Goal: Find specific page/section: Find specific page/section

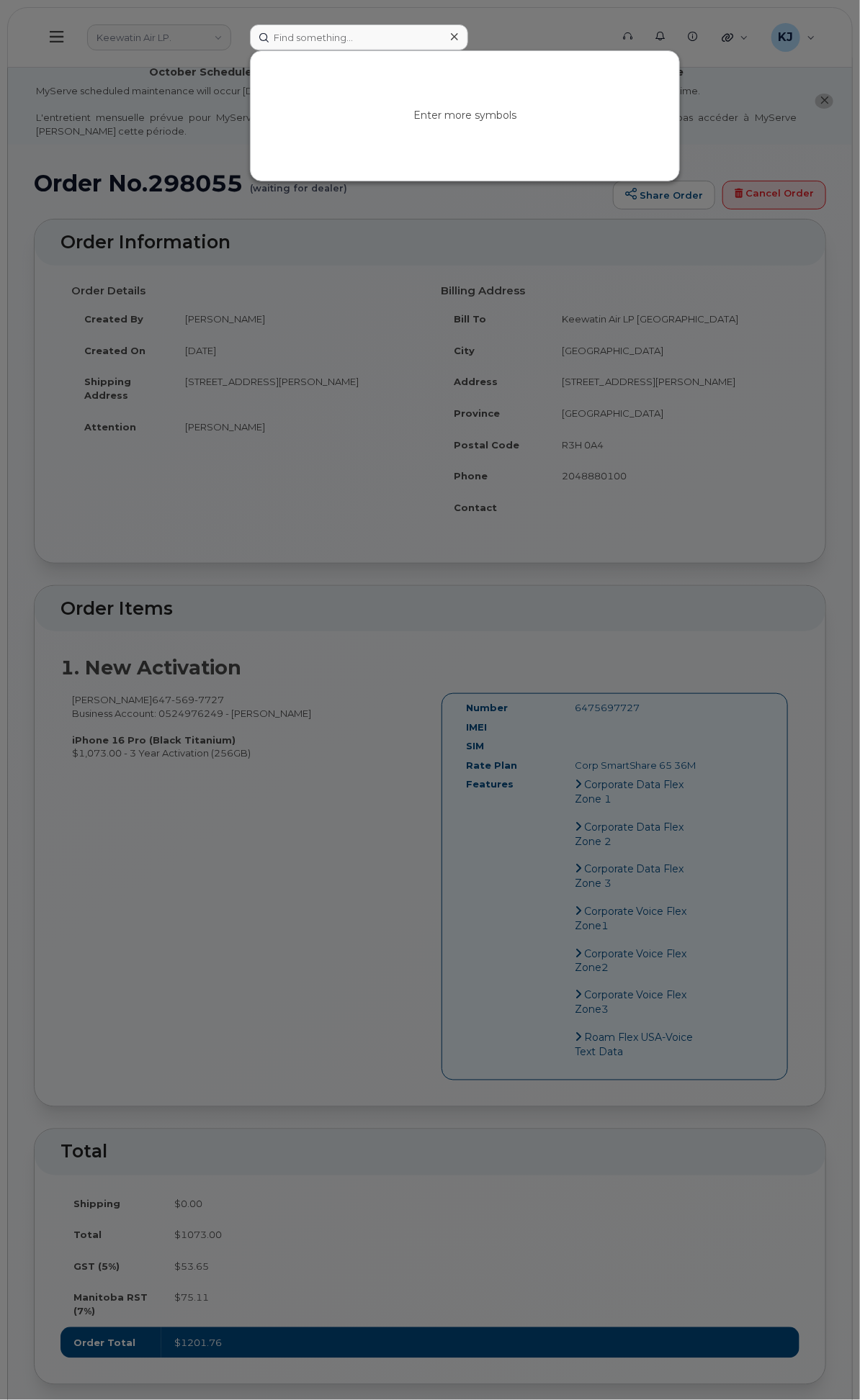
click at [329, 50] on div at bounding box center [430, 700] width 860 height 1400
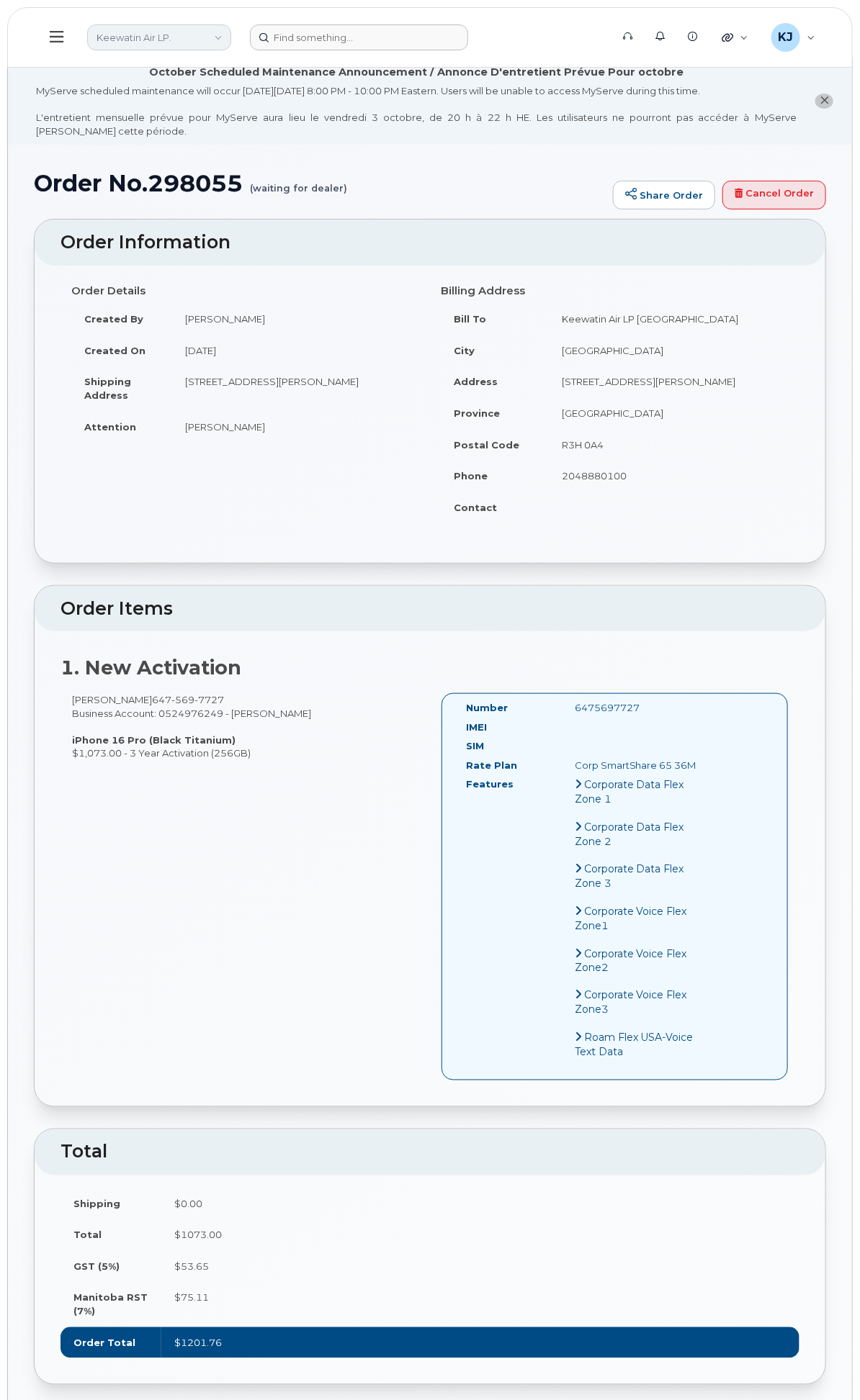
click at [231, 39] on link "Keewatin Air LP." at bounding box center [159, 38] width 144 height 26
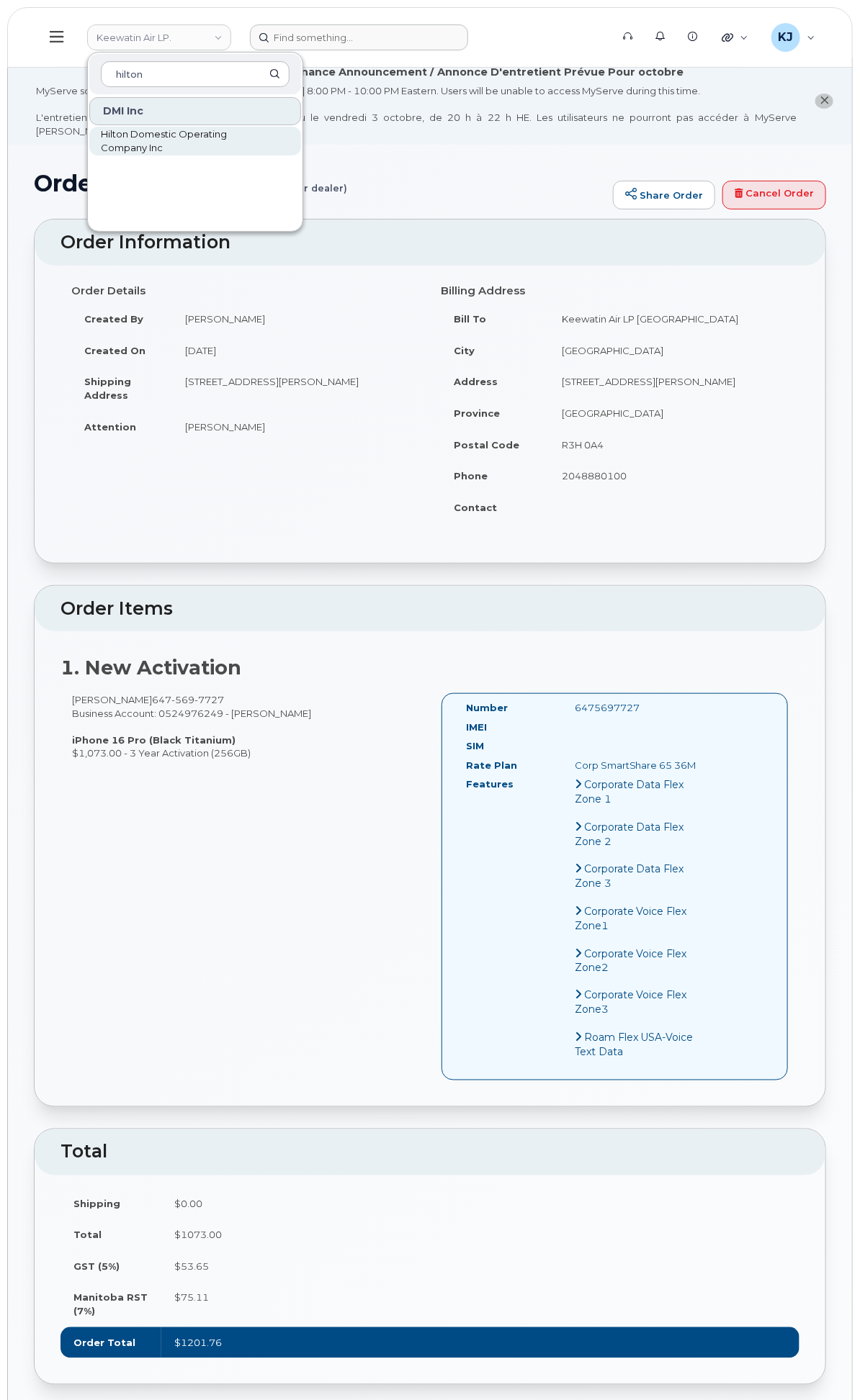
type input "hilton"
click at [266, 127] on span "Hilton Domestic Operating Company Inc" at bounding box center [184, 141] width 166 height 28
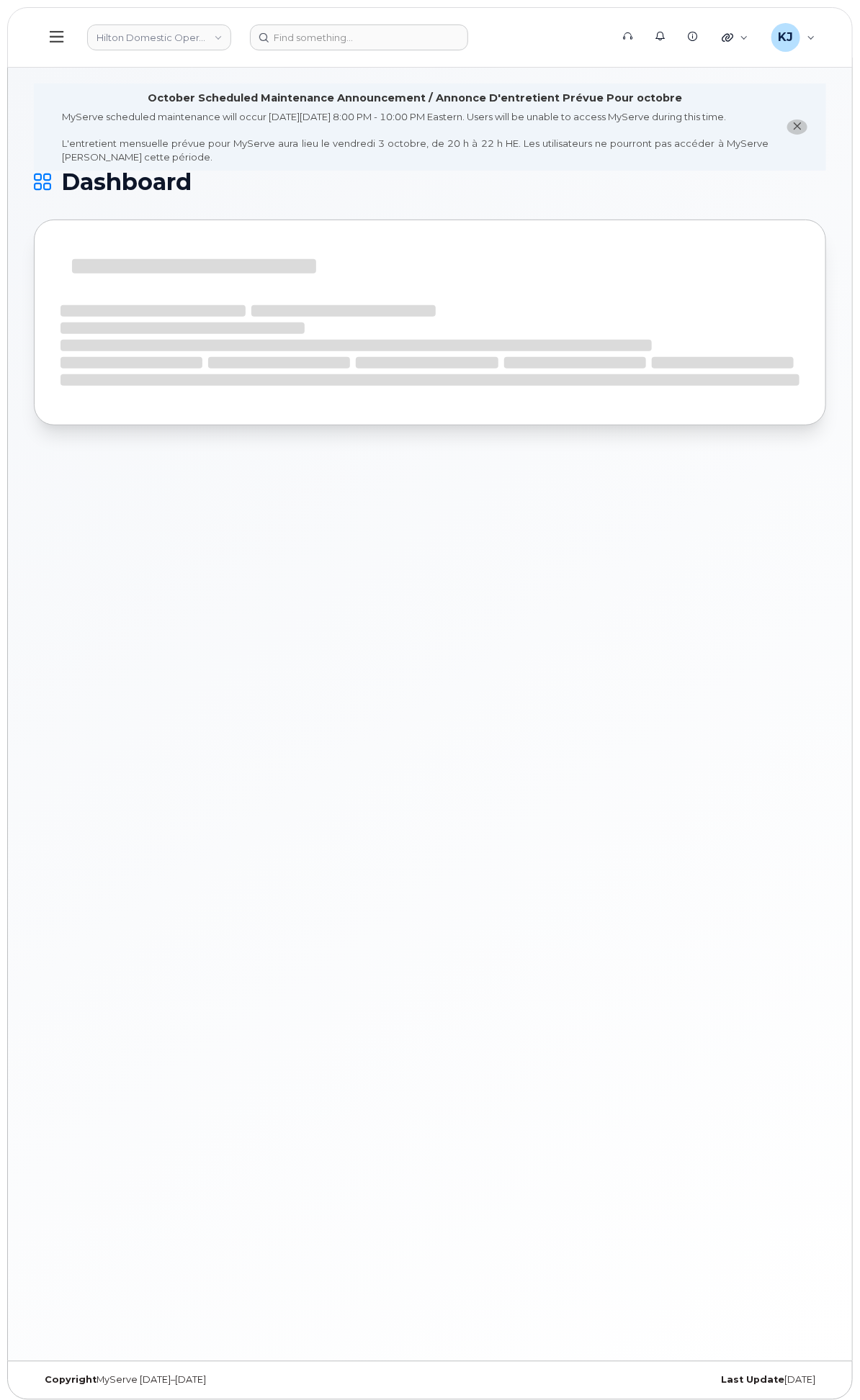
click at [0, 0] on span "Customer Settings" at bounding box center [0, 0] width 0 height 0
click at [0, 0] on div "Business Accounts" at bounding box center [0, 0] width 0 height 0
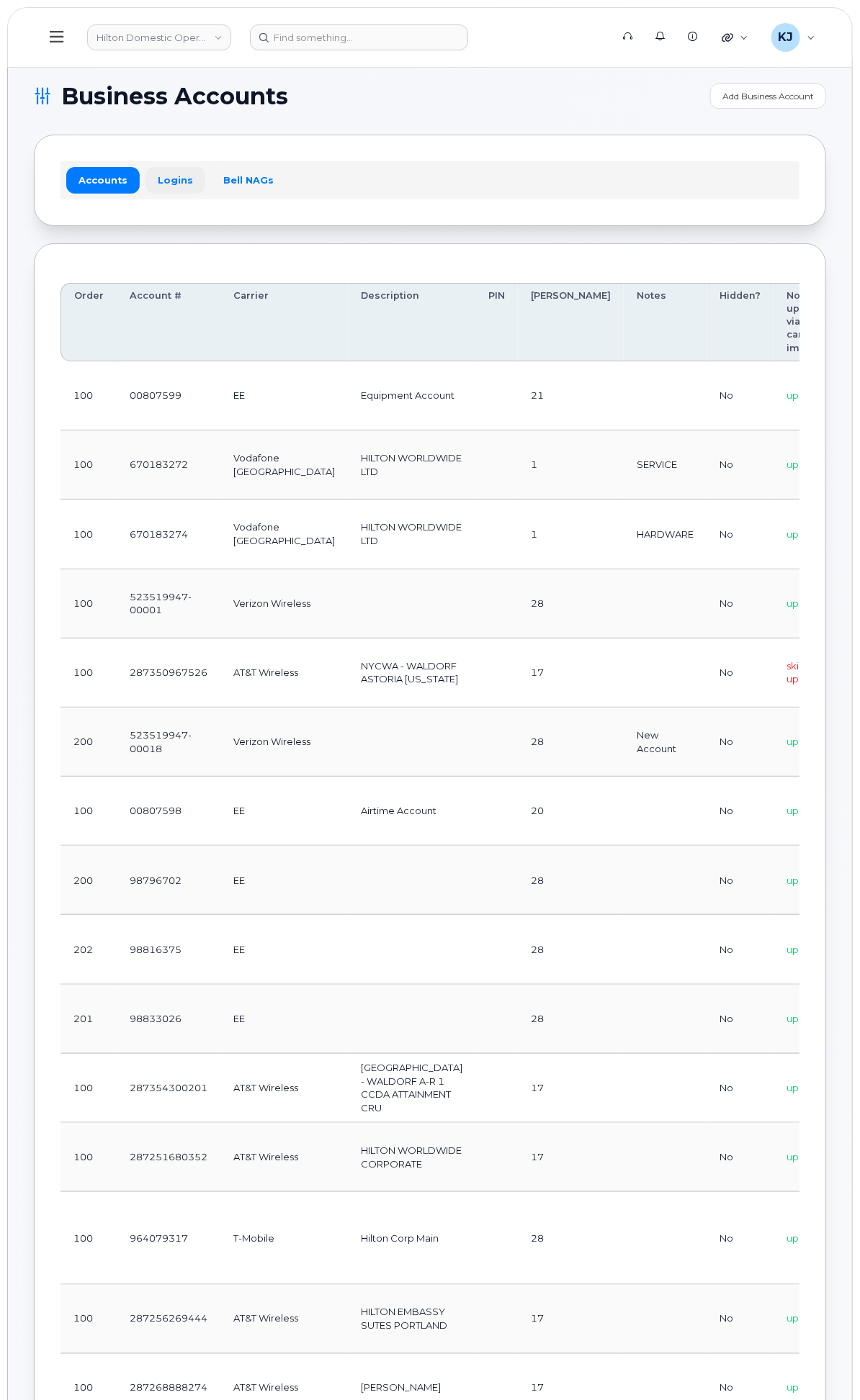
click at [205, 181] on link "Logins" at bounding box center [175, 180] width 59 height 26
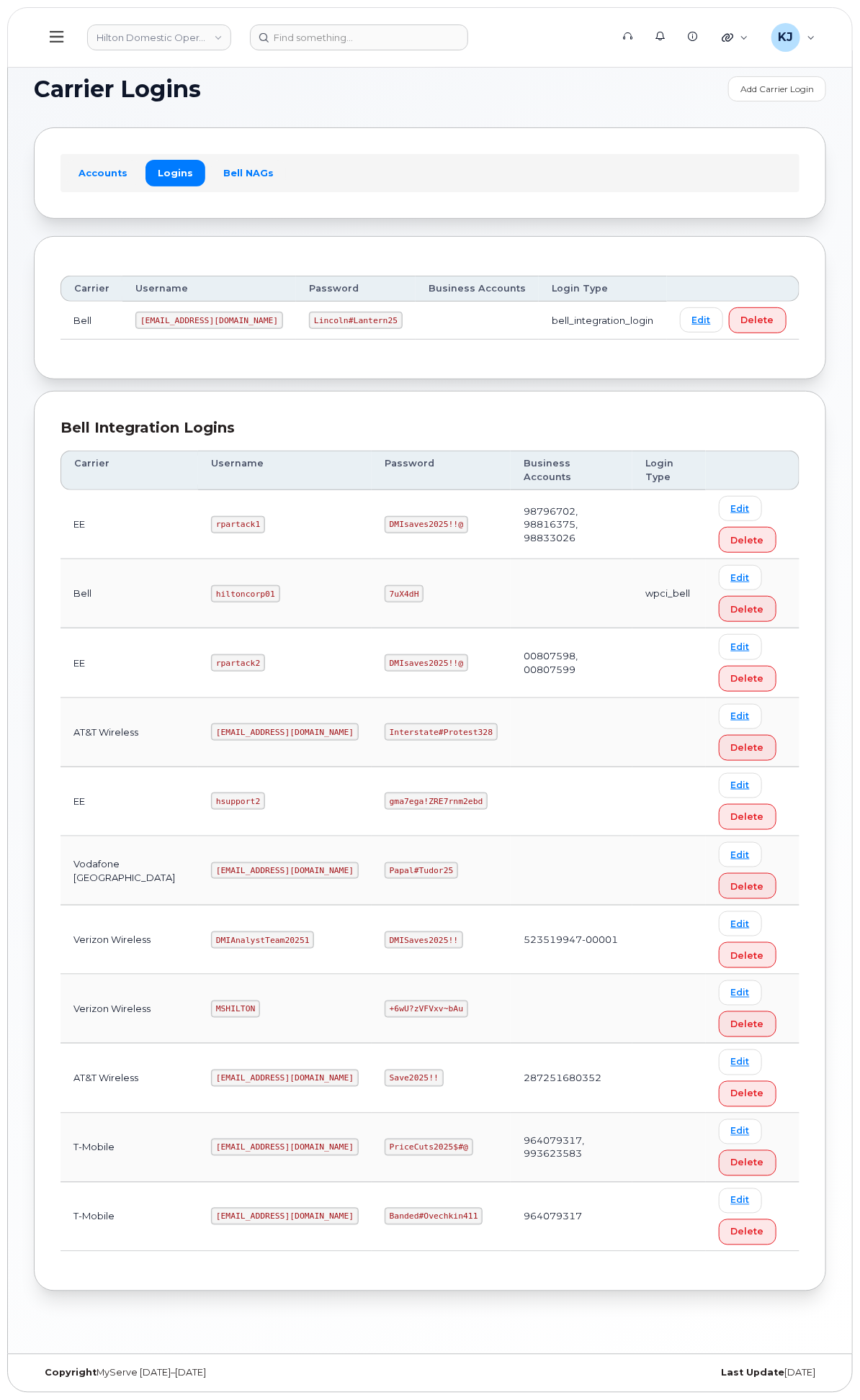
scroll to position [37, 0]
drag, startPoint x: 344, startPoint y: 1028, endPoint x: 386, endPoint y: 1029, distance: 42.0
click at [372, 1029] on td "MSHILTON" at bounding box center [285, 1009] width 174 height 69
copy code "MSHILTON"
drag, startPoint x: 514, startPoint y: 1030, endPoint x: 622, endPoint y: 1025, distance: 108.1
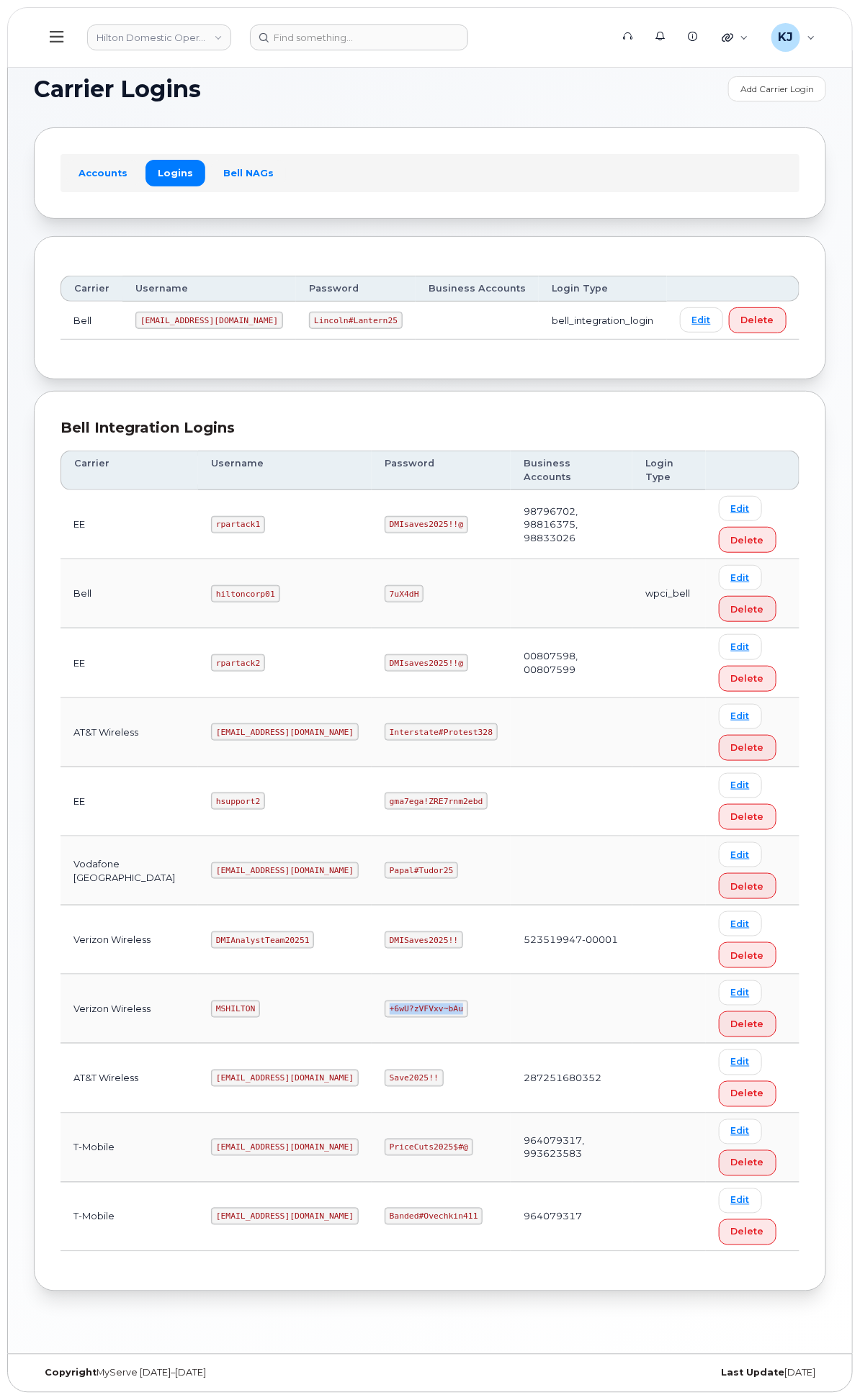
click at [511, 1028] on td "+6wU?zVFVxv~bAu" at bounding box center [441, 1009] width 139 height 69
copy code "+6wU?zVFVxv~bAu"
